Goal: Task Accomplishment & Management: Use online tool/utility

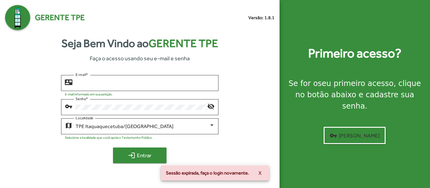
type input "**********"
click at [145, 155] on span "login Entrar" at bounding box center [140, 155] width 42 height 11
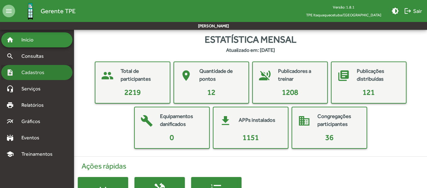
click at [53, 72] on div "note_add Cadastros" at bounding box center [36, 72] width 71 height 15
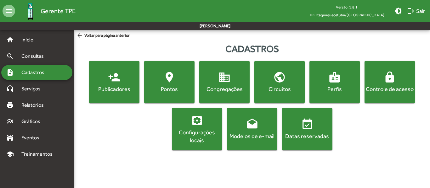
click at [109, 80] on mat-icon "person_add" at bounding box center [114, 77] width 13 height 13
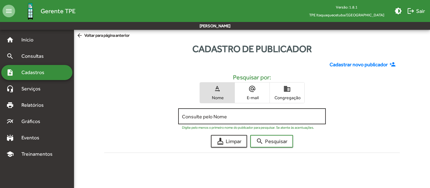
click at [197, 115] on input "Consulte pelo Nome" at bounding box center [252, 117] width 140 height 6
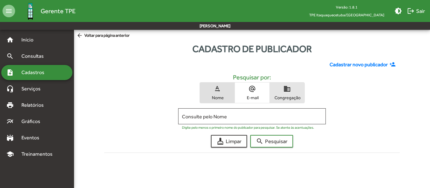
click at [288, 98] on span "Congregação" at bounding box center [286, 98] width 31 height 6
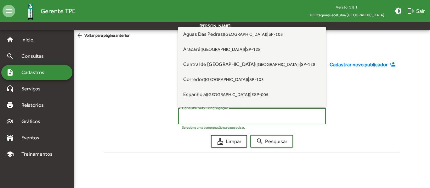
click at [233, 115] on input "Consulte pelo Congregação" at bounding box center [252, 117] width 140 height 6
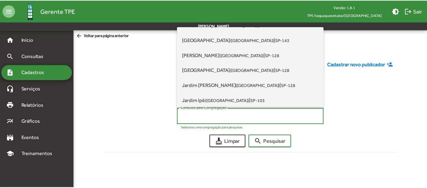
scroll to position [126, 0]
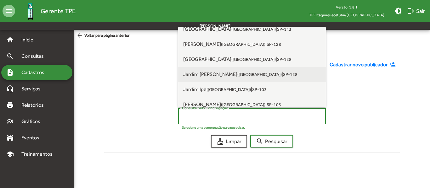
click at [214, 74] on span "Jardim [PERSON_NAME] ([GEOGRAPHIC_DATA])" at bounding box center [232, 74] width 98 height 6
type input "**********"
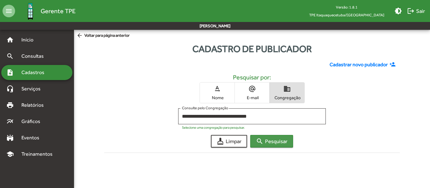
click at [262, 142] on mat-icon "search" at bounding box center [260, 142] width 8 height 8
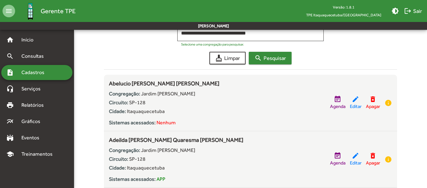
scroll to position [94, 0]
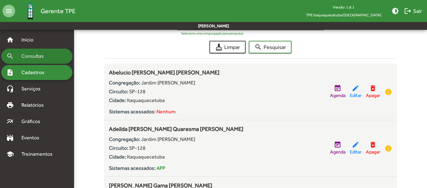
click at [39, 55] on span "Consultas" at bounding box center [35, 57] width 34 height 8
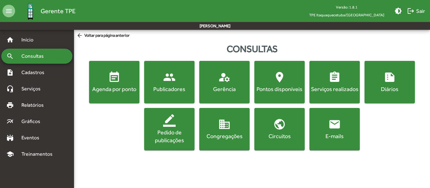
click at [175, 87] on div "Publicadores" at bounding box center [169, 89] width 48 height 8
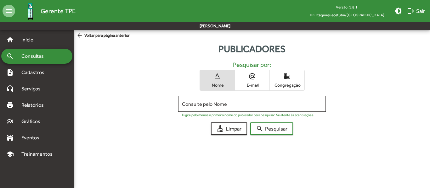
click at [285, 82] on span "domain Congregação" at bounding box center [287, 80] width 35 height 20
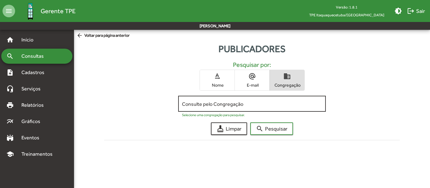
click at [236, 102] on input "Consulte pelo Congregação" at bounding box center [252, 104] width 140 height 6
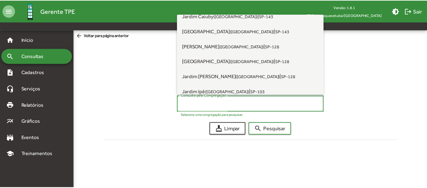
scroll to position [126, 0]
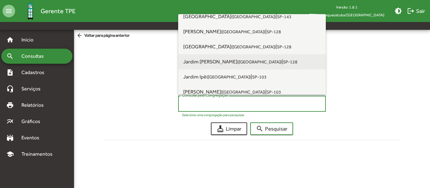
click at [217, 63] on span "Jardim Gonçalves (Itaquaquecetuba)" at bounding box center [232, 62] width 98 height 6
type input "**********"
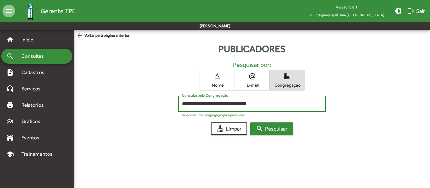
click at [267, 126] on span "search Pesquisar" at bounding box center [271, 128] width 31 height 11
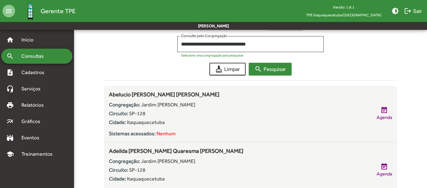
scroll to position [63, 0]
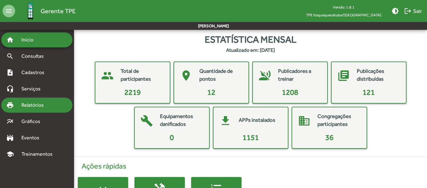
click at [48, 104] on span "Relatórios" at bounding box center [35, 106] width 34 height 8
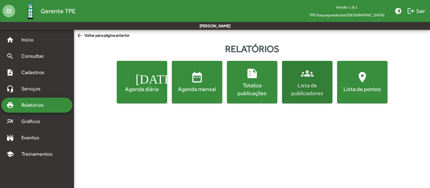
click at [306, 82] on div "Lista de publicadores" at bounding box center [307, 90] width 48 height 16
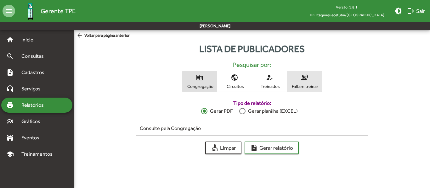
click at [296, 87] on span "Faltam treinar" at bounding box center [304, 87] width 31 height 6
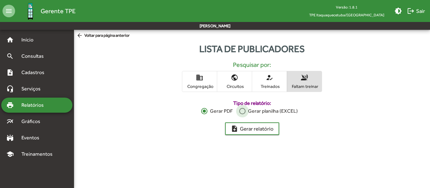
click at [244, 111] on div at bounding box center [242, 111] width 6 height 6
click at [254, 129] on span "note_add Gerar relatório" at bounding box center [252, 128] width 43 height 11
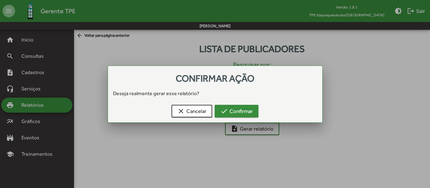
click at [247, 109] on span "check Confirmar" at bounding box center [236, 111] width 32 height 11
